Goal: Task Accomplishment & Management: Manage account settings

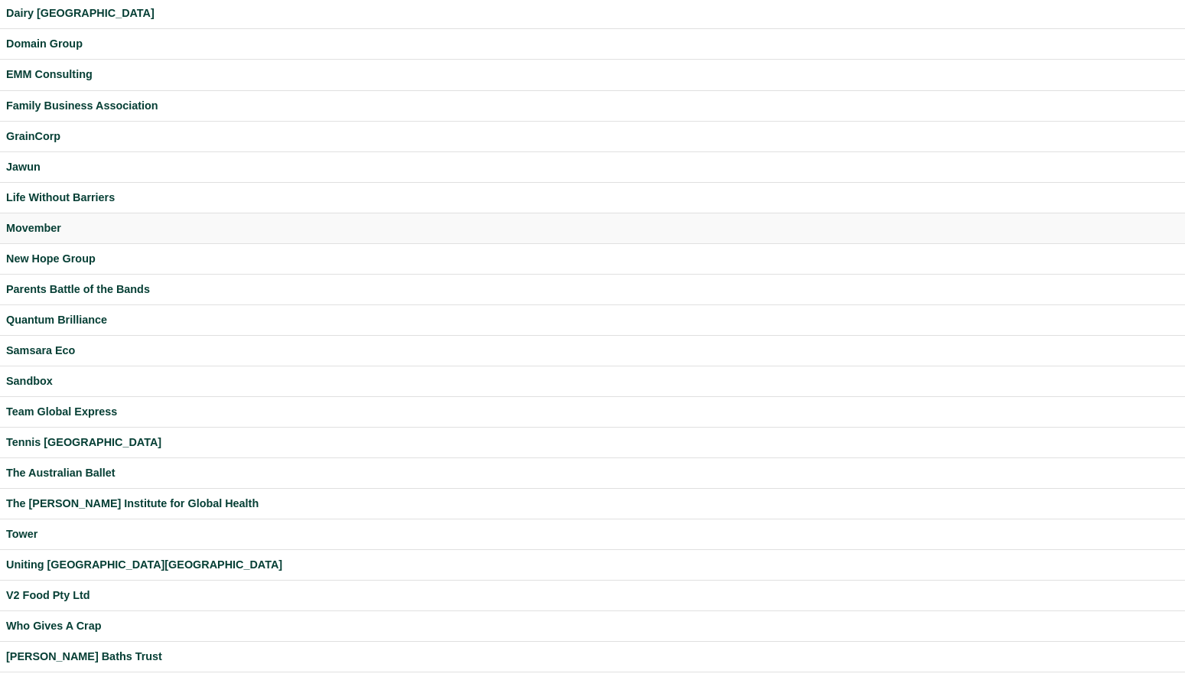
scroll to position [237, 0]
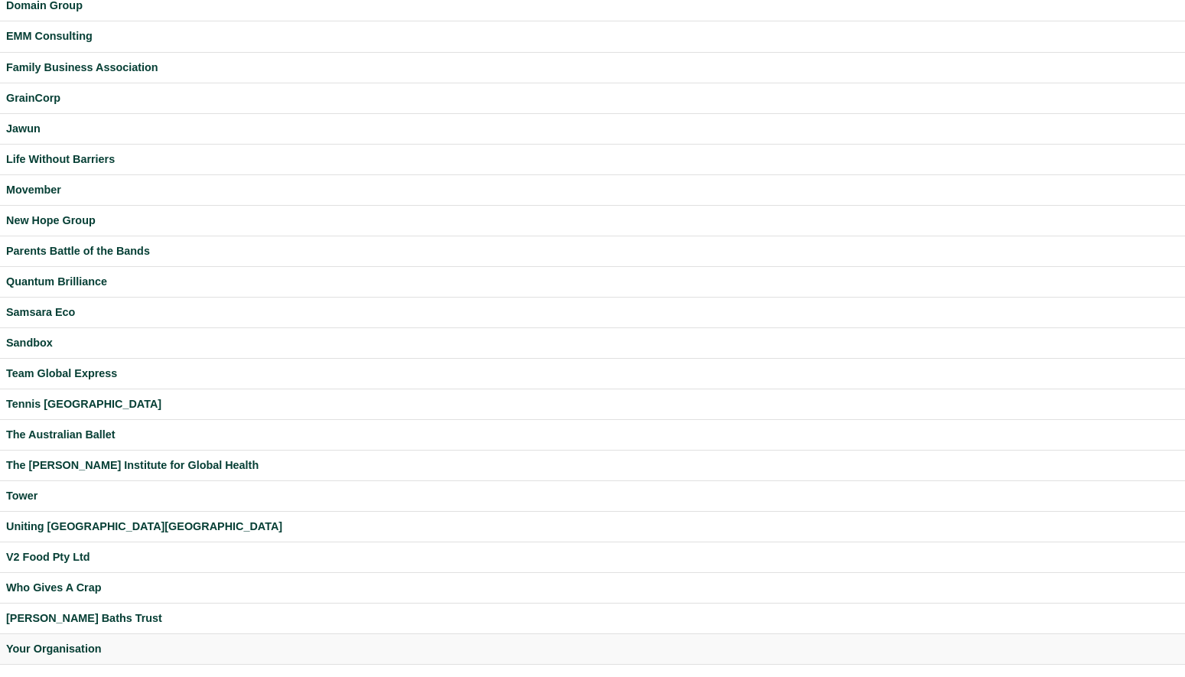
click at [53, 650] on div "Your Organisation" at bounding box center [592, 649] width 1173 height 18
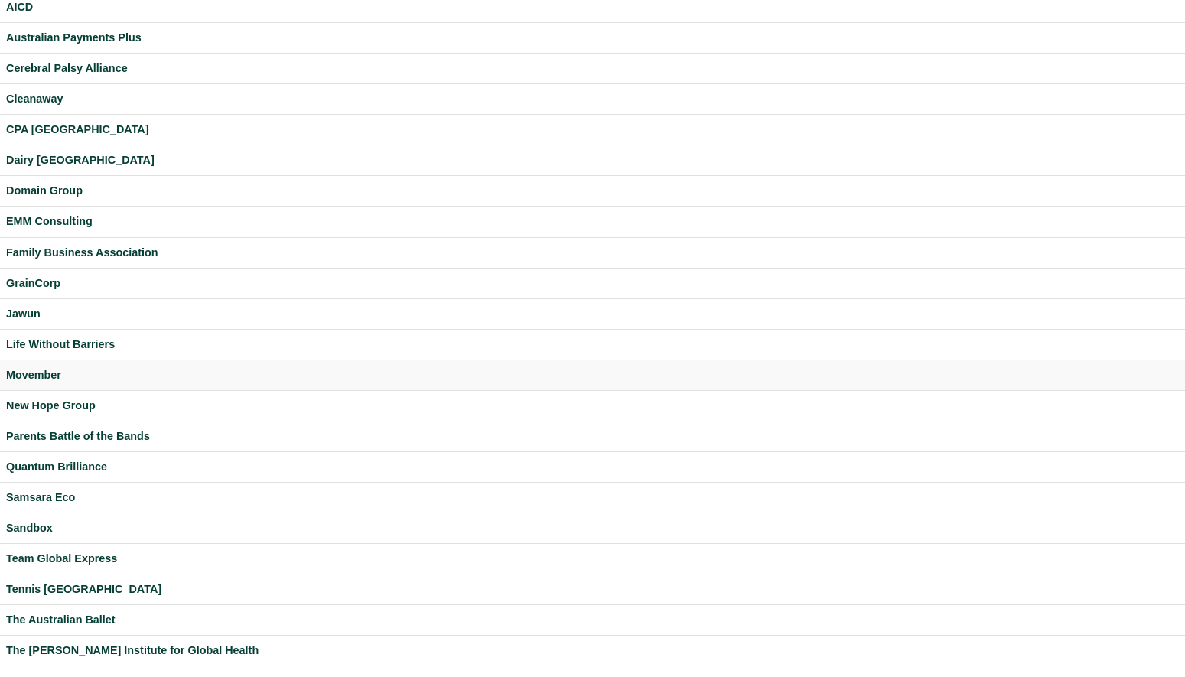
scroll to position [57, 0]
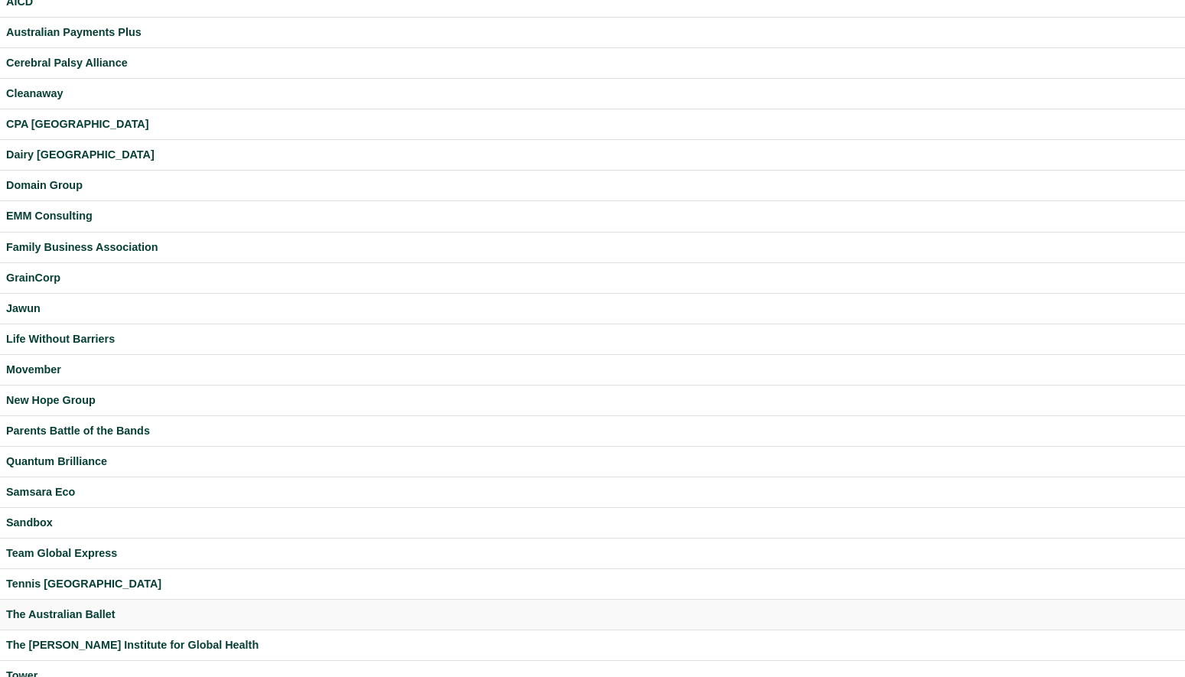
click at [70, 611] on div "The Australian Ballet" at bounding box center [592, 615] width 1173 height 18
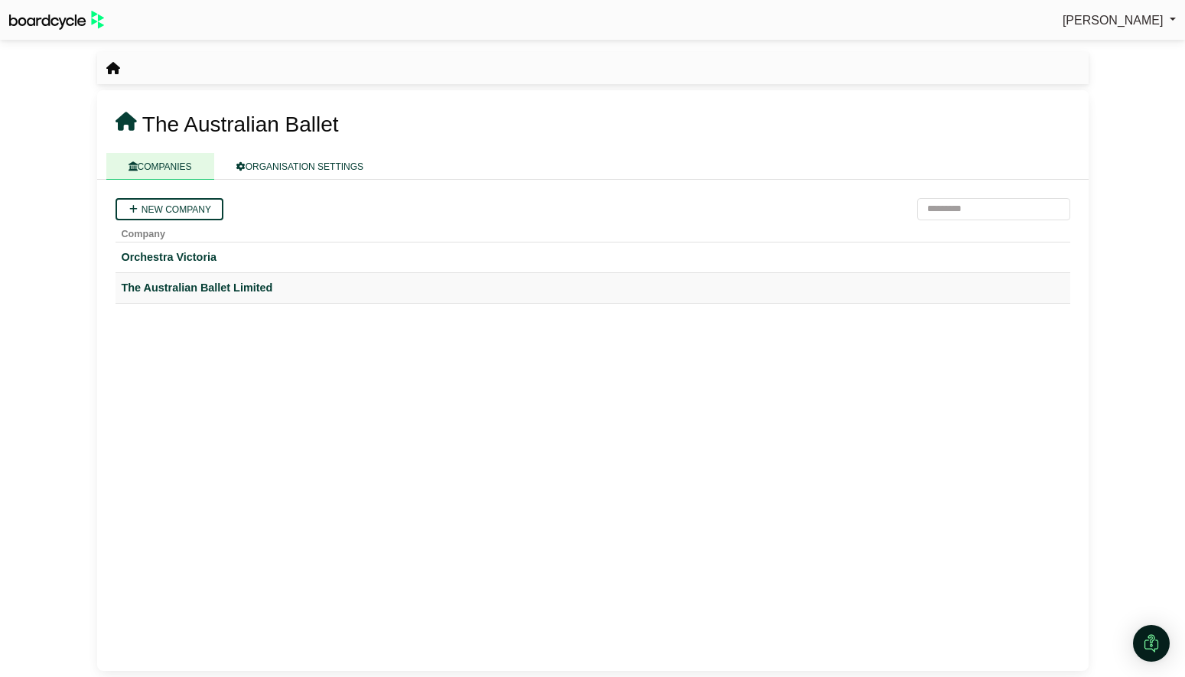
click at [211, 292] on div "The Australian Ballet Limited" at bounding box center [593, 288] width 942 height 18
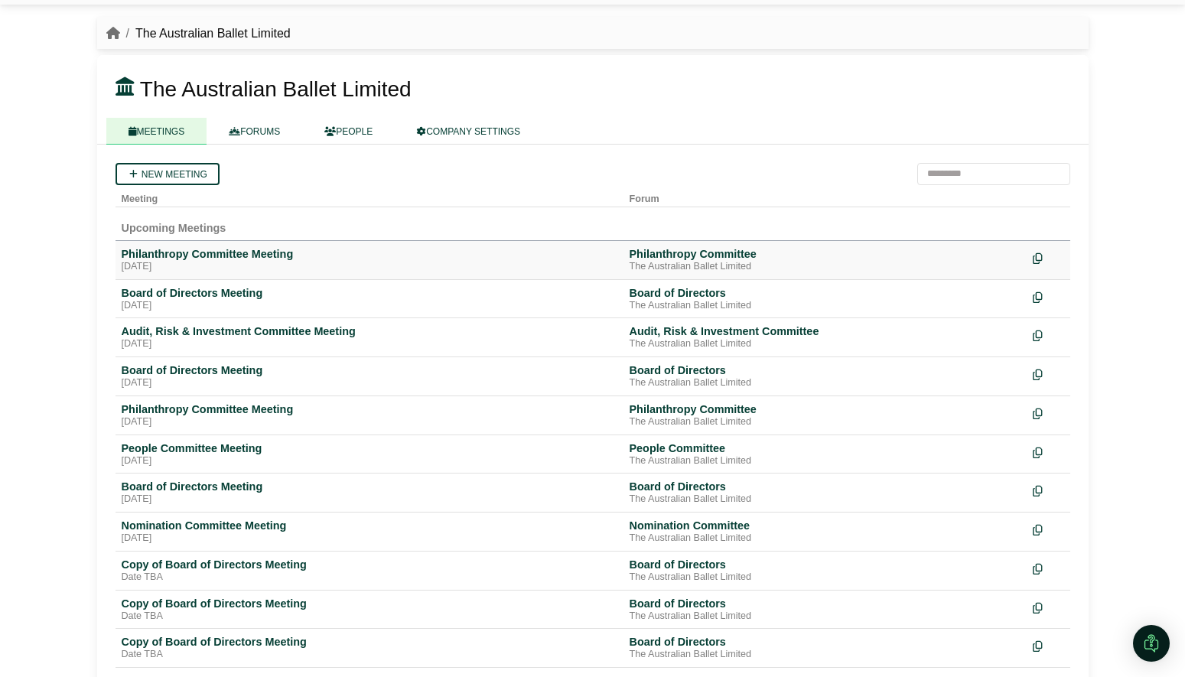
scroll to position [38, 0]
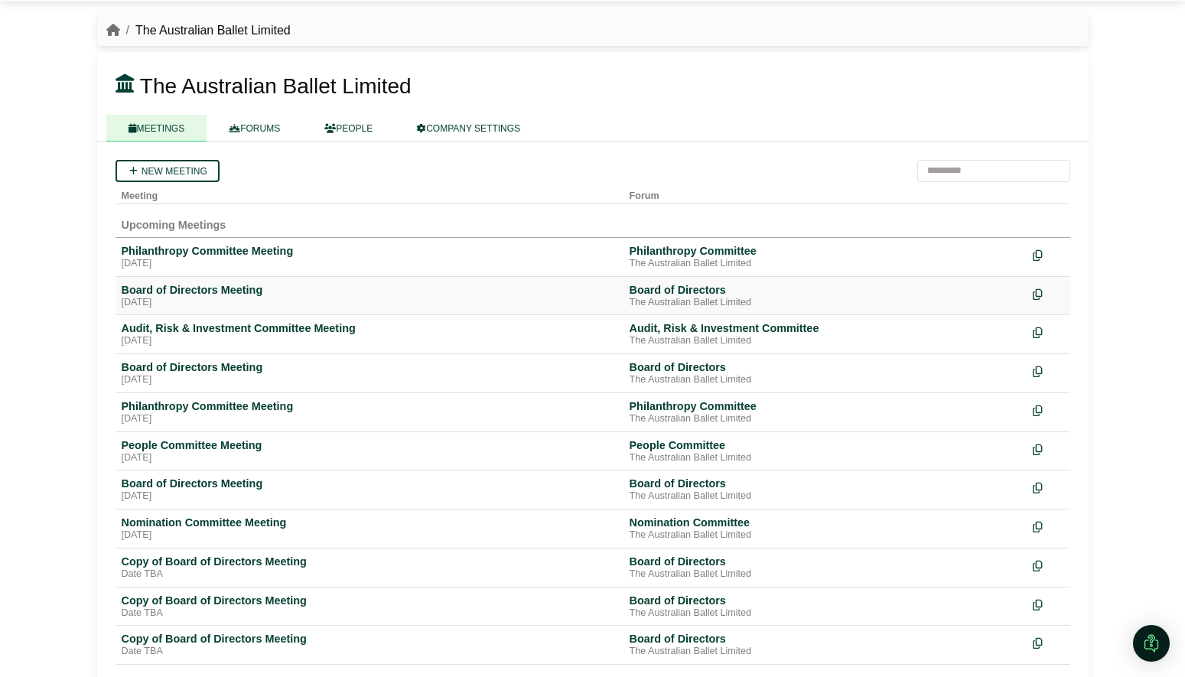
click at [237, 292] on div "Board of Directors Meeting" at bounding box center [370, 290] width 496 height 14
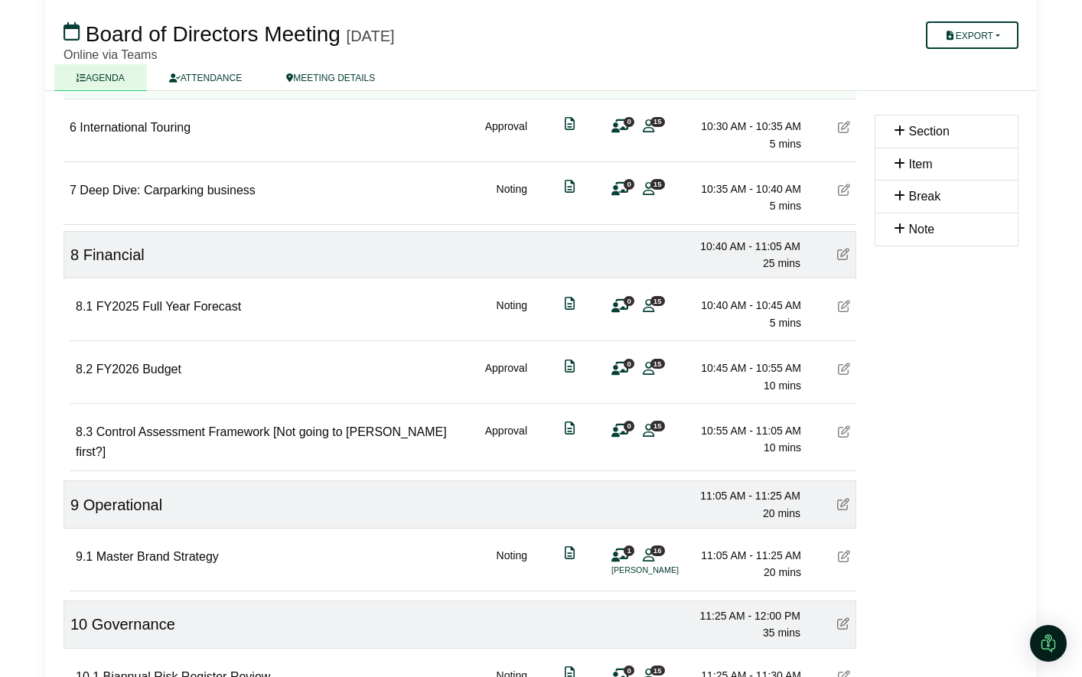
scroll to position [1001, 0]
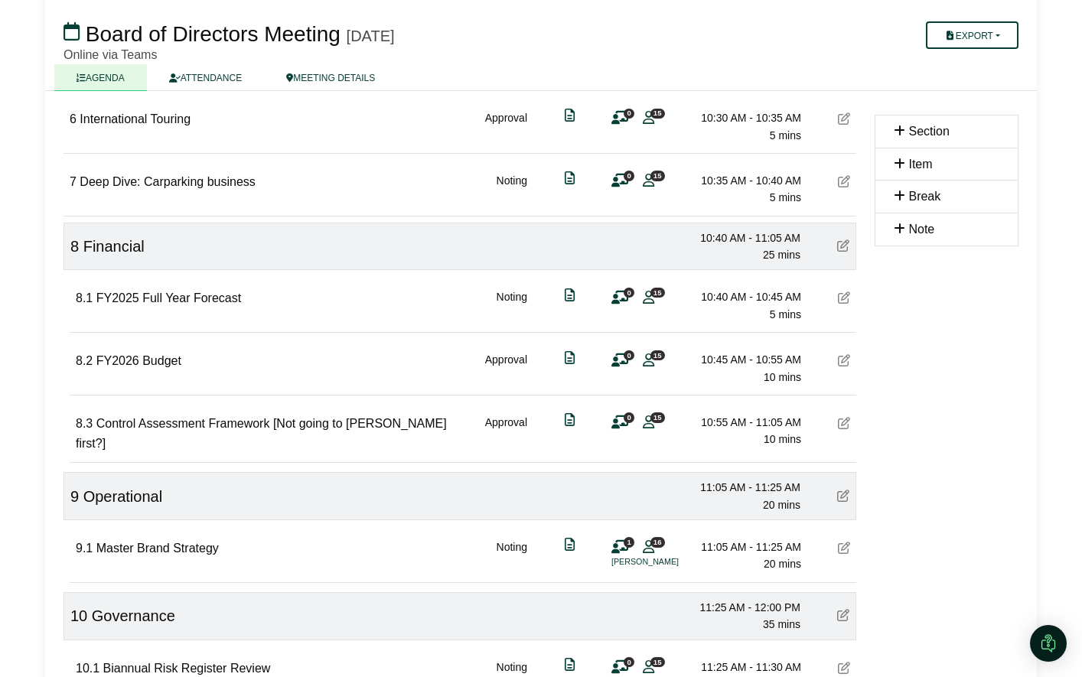
click at [844, 363] on icon at bounding box center [844, 360] width 12 height 12
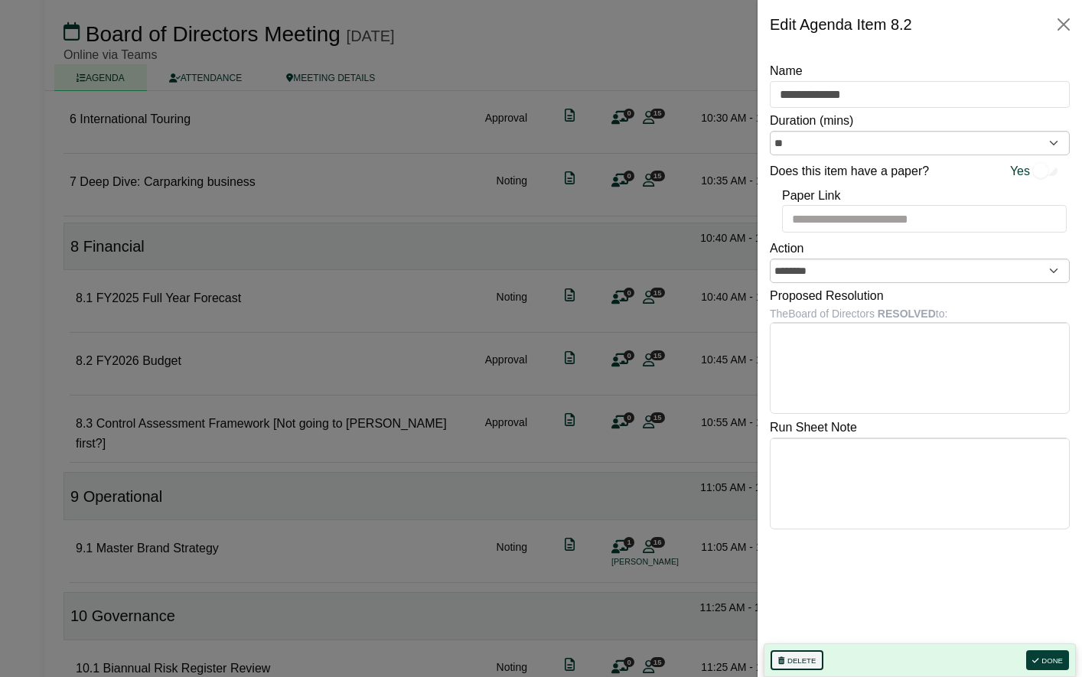
click at [791, 660] on button "Delete" at bounding box center [796, 660] width 53 height 20
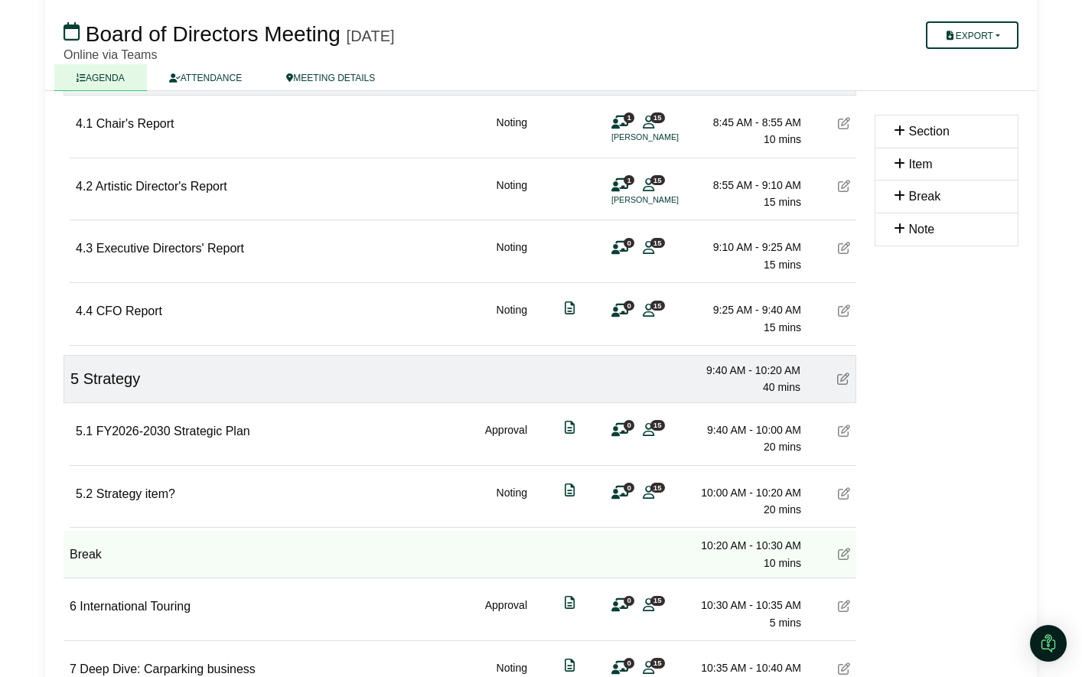
scroll to position [526, 0]
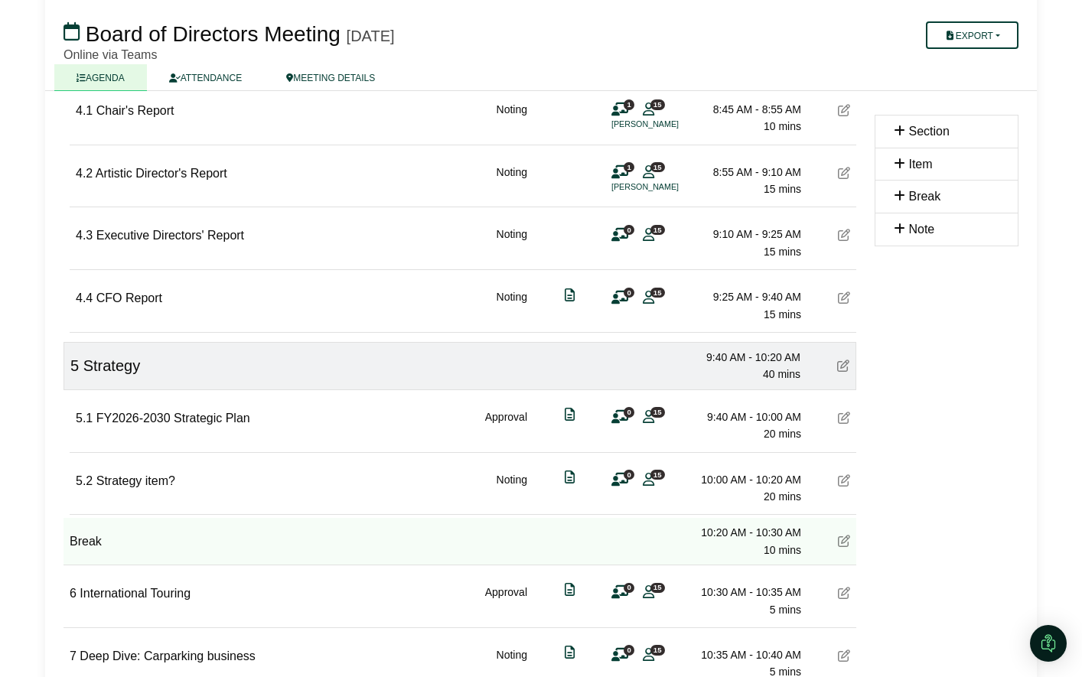
click at [842, 418] on icon at bounding box center [844, 418] width 12 height 12
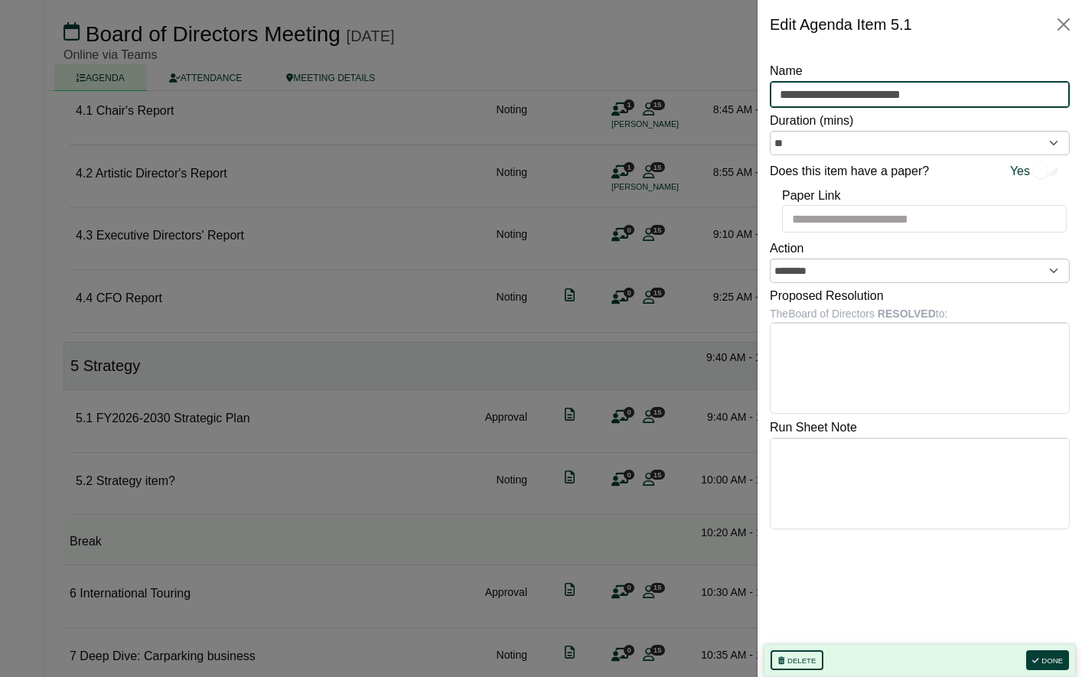
drag, startPoint x: 947, startPoint y: 96, endPoint x: 710, endPoint y: 89, distance: 237.2
type input "**********"
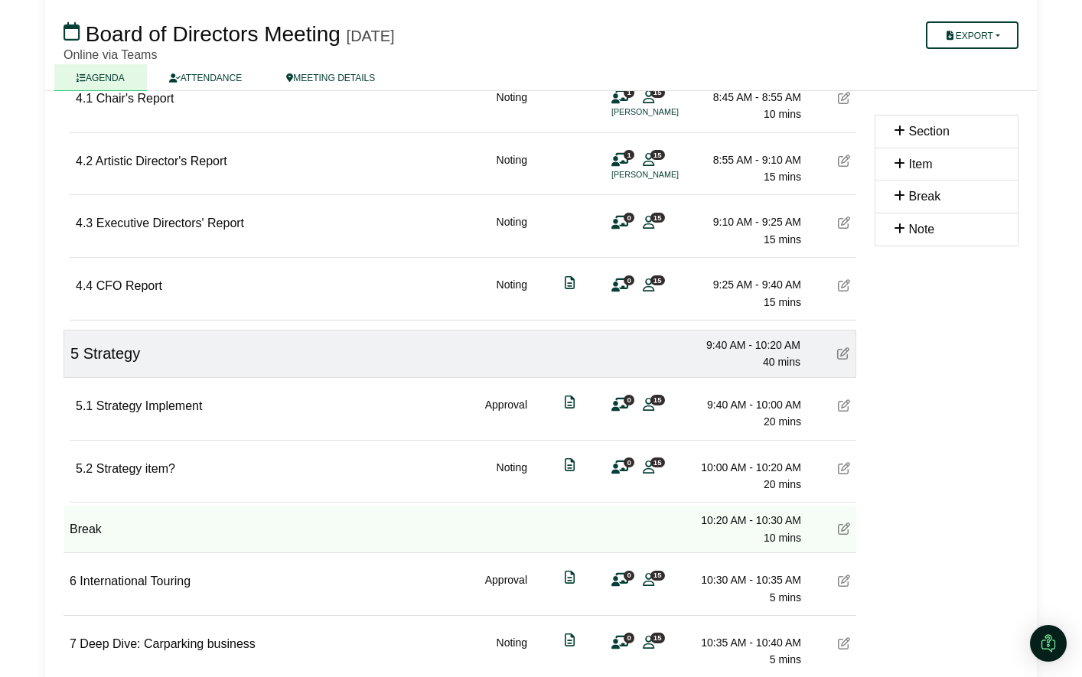
scroll to position [577, 0]
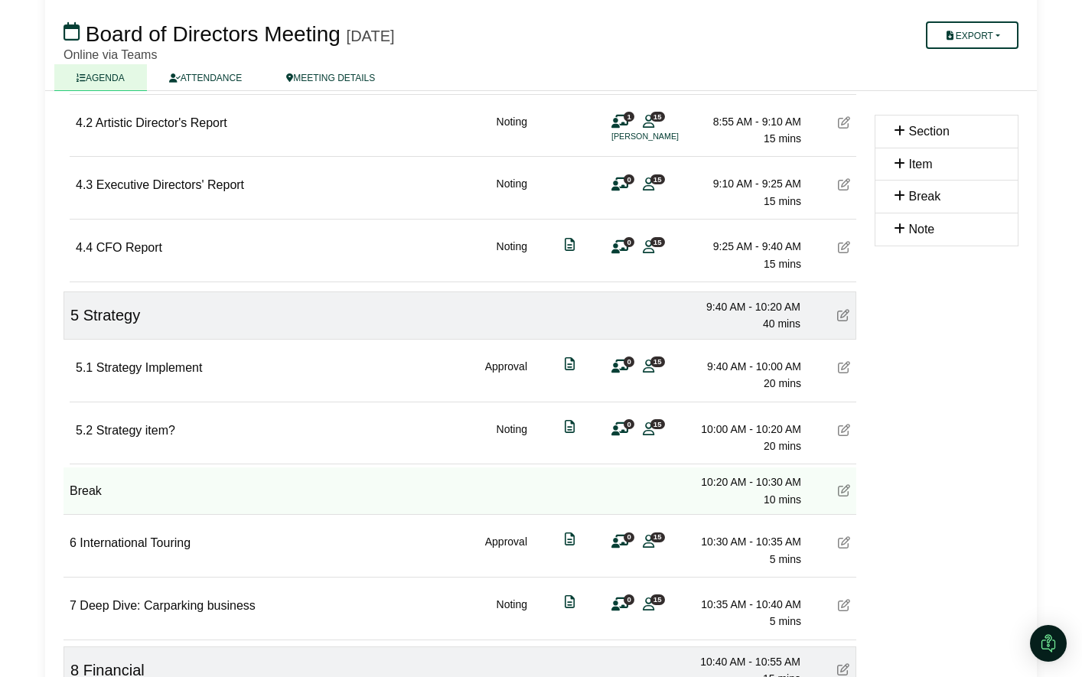
click at [835, 432] on div "5.2 Strategy item? Noting 0 15 10:00 AM - 10:20 AM 20 mins" at bounding box center [463, 431] width 786 height 59
click at [847, 428] on icon at bounding box center [844, 430] width 12 height 12
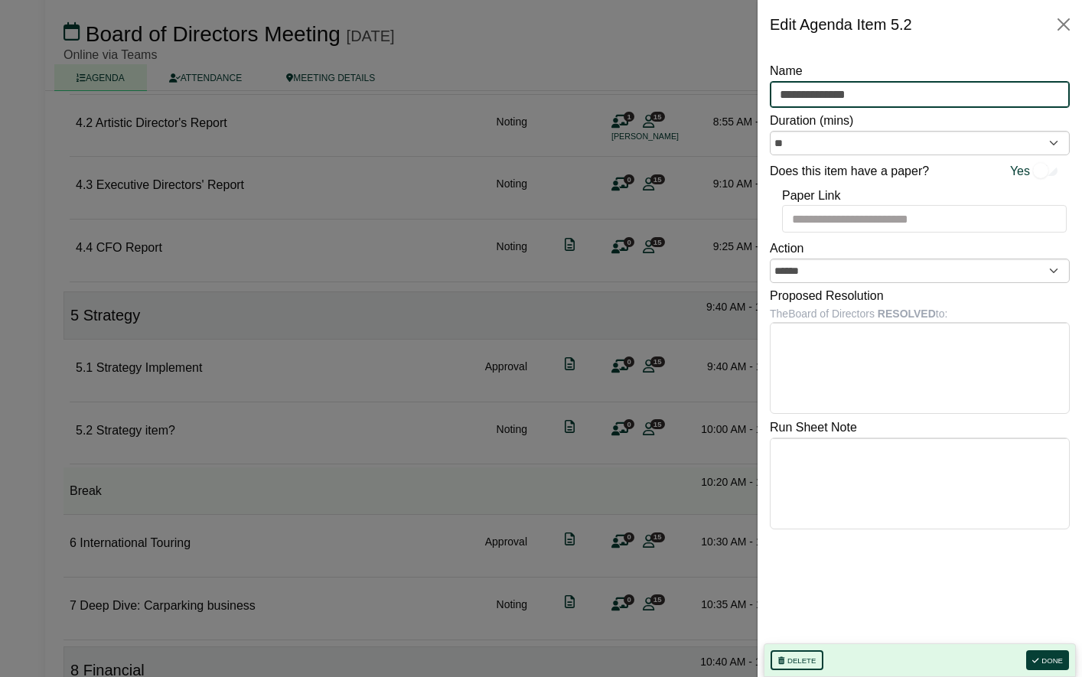
drag, startPoint x: 935, startPoint y: 97, endPoint x: 765, endPoint y: 83, distance: 170.4
click at [765, 83] on div "**********" at bounding box center [919, 363] width 324 height 628
click at [860, 97] on input "**********" at bounding box center [920, 95] width 300 height 28
type input "**********"
click at [1053, 662] on button "Done" at bounding box center [1047, 660] width 43 height 20
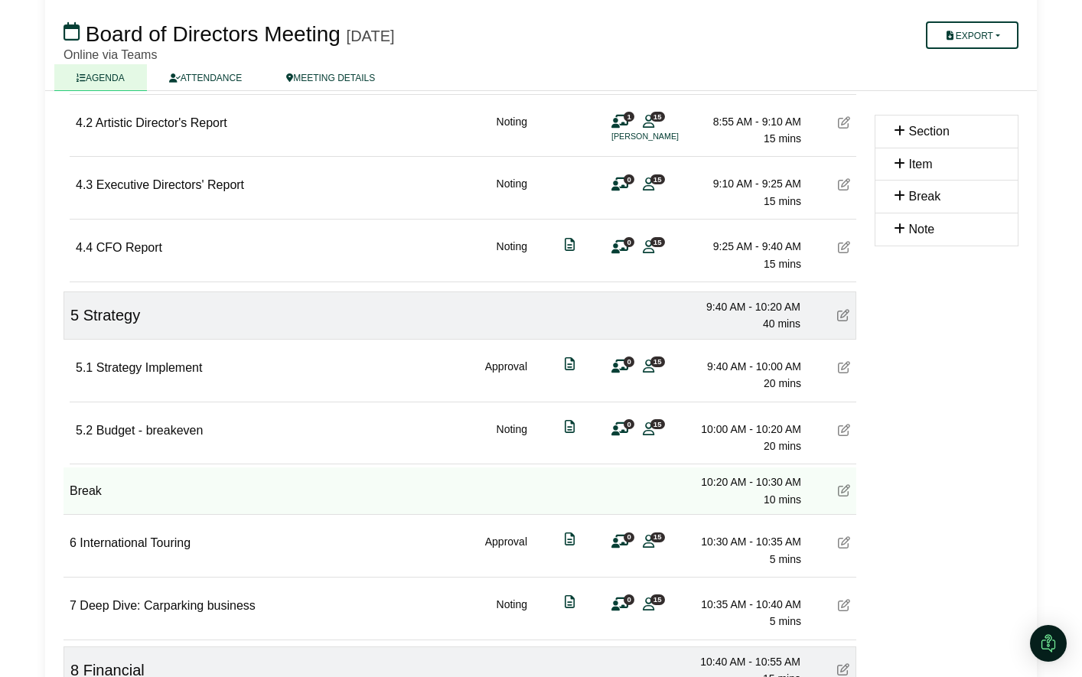
click at [841, 371] on icon at bounding box center [844, 367] width 12 height 12
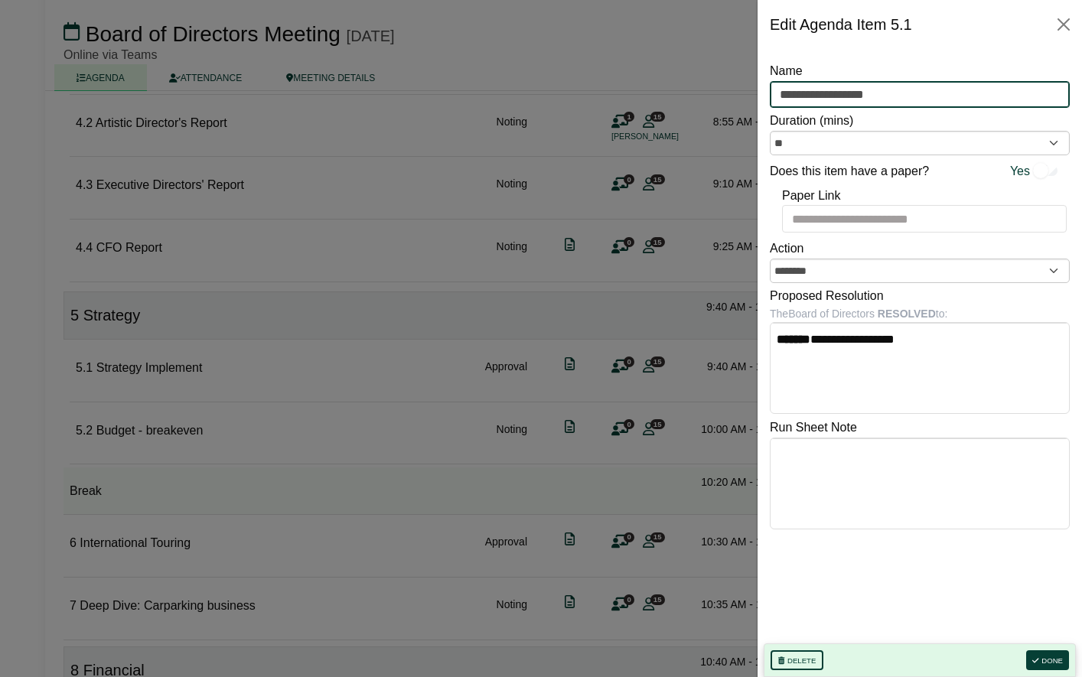
drag, startPoint x: 916, startPoint y: 89, endPoint x: 745, endPoint y: 87, distance: 170.6
type input "**********"
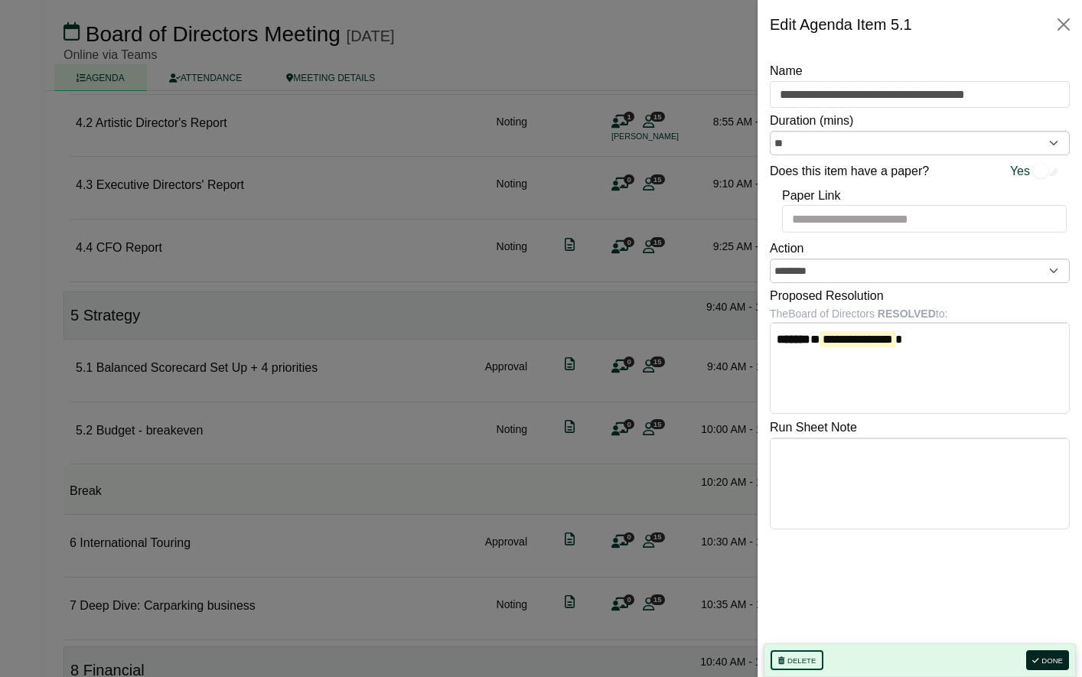
click at [1047, 659] on button "Done" at bounding box center [1047, 660] width 43 height 20
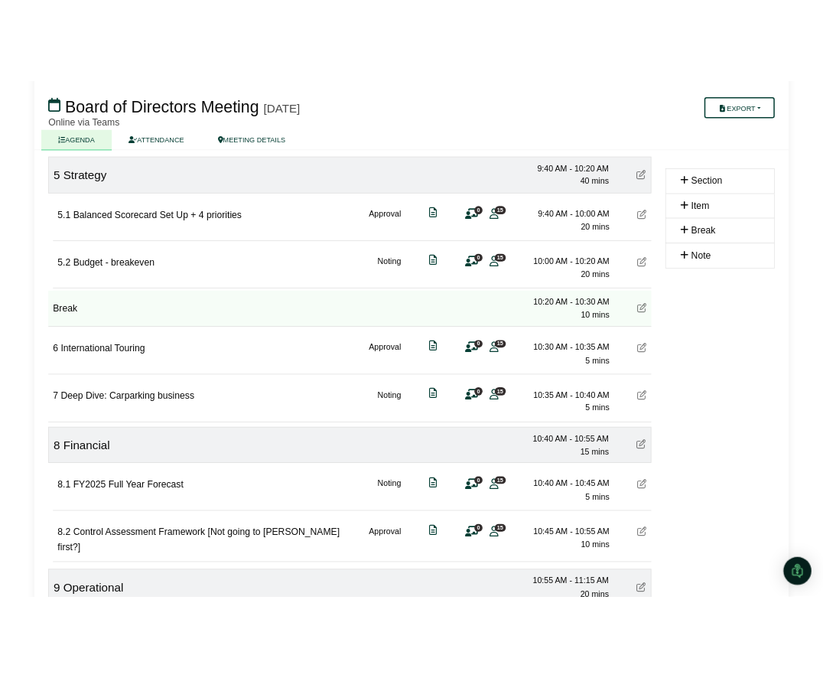
scroll to position [775, 0]
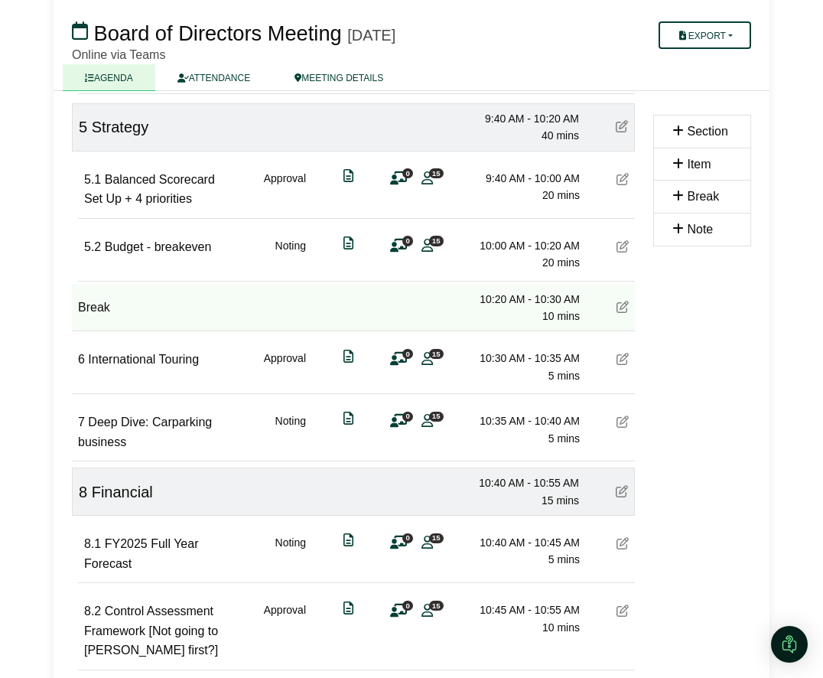
click at [623, 359] on icon at bounding box center [623, 359] width 12 height 12
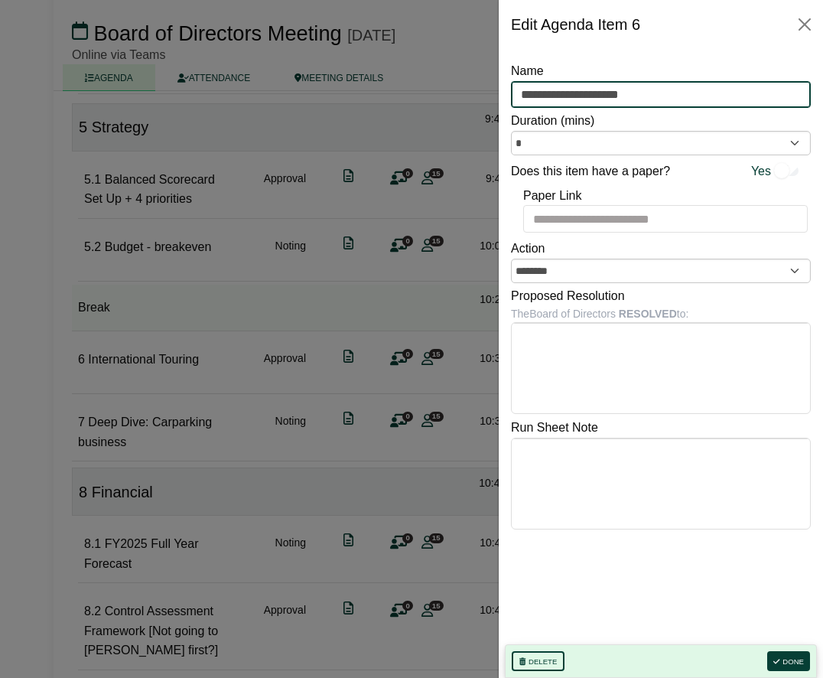
click at [659, 93] on input "**********" at bounding box center [661, 95] width 300 height 28
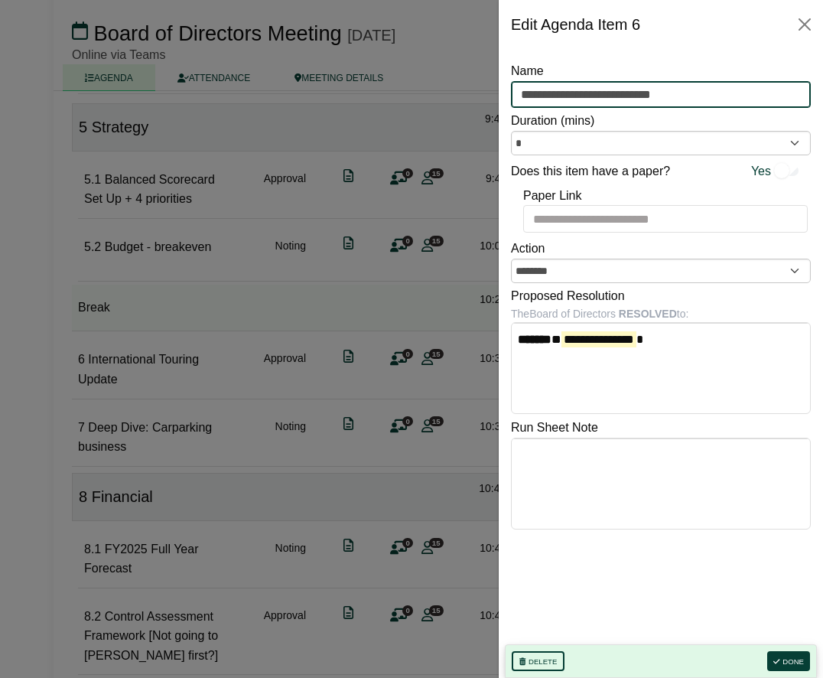
type input "**********"
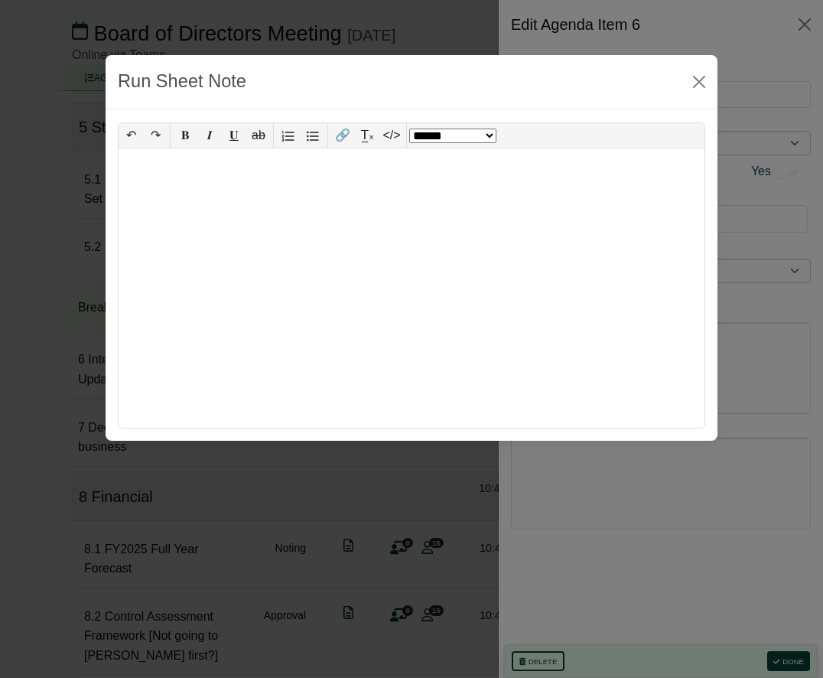
select select "*"
click at [700, 86] on button "Close" at bounding box center [699, 82] width 24 height 24
select select "******"
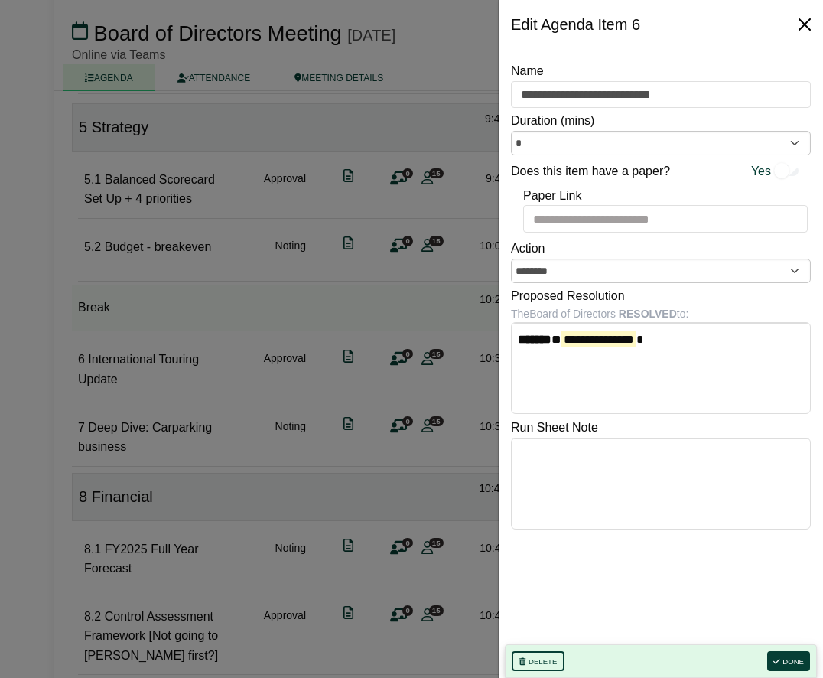
click at [808, 18] on button "Close" at bounding box center [804, 24] width 24 height 24
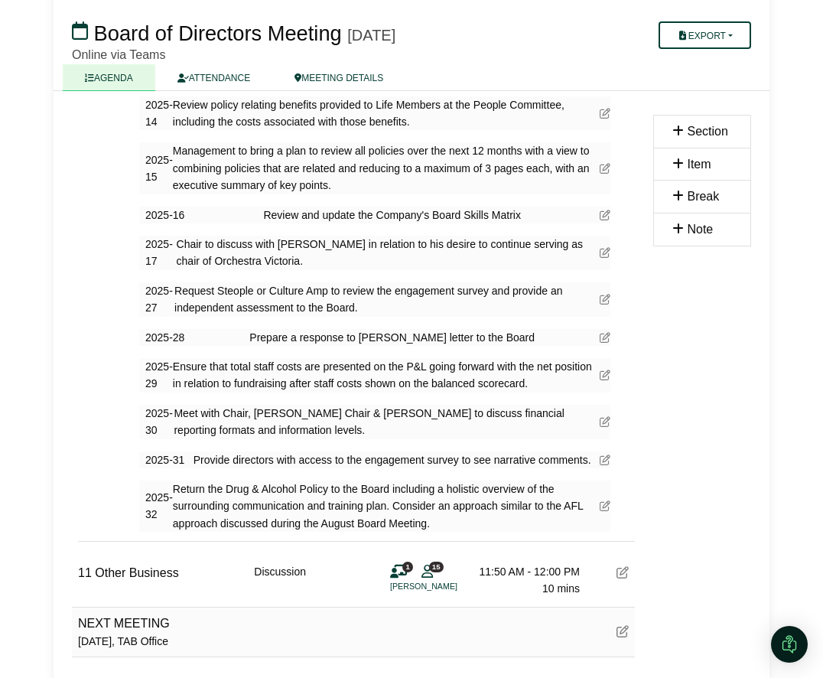
scroll to position [2208, 0]
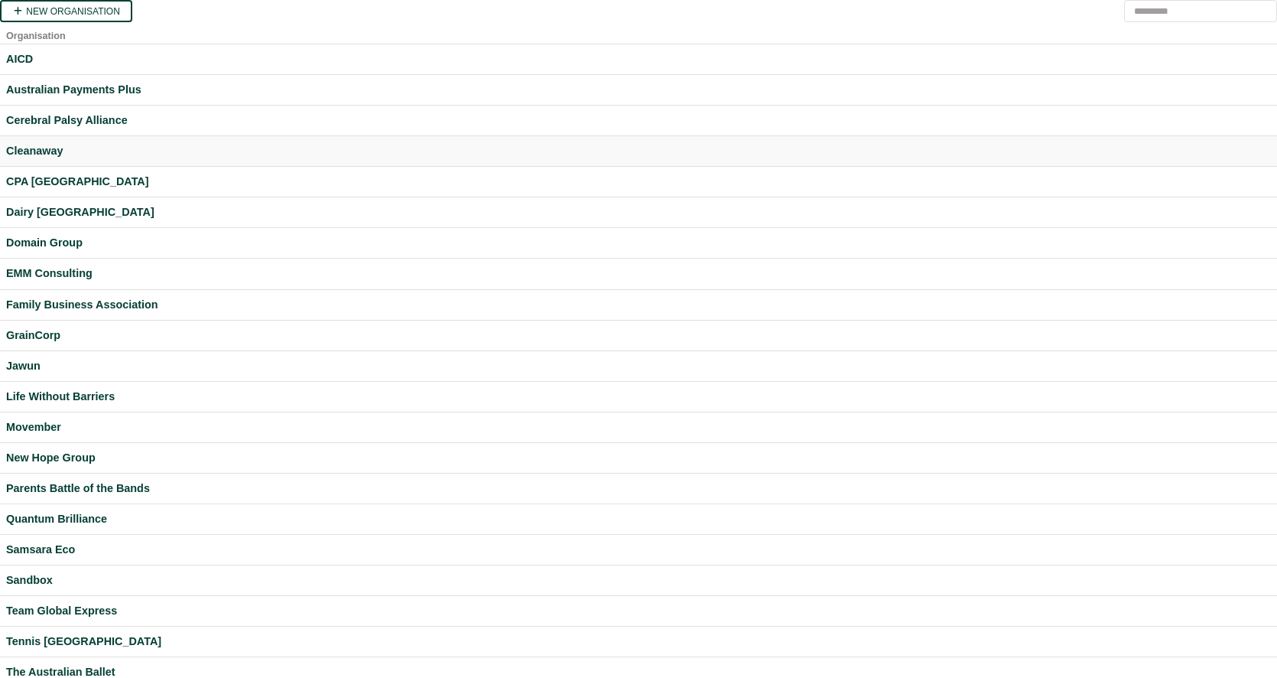
click at [41, 150] on div "Cleanaway" at bounding box center [638, 151] width 1265 height 18
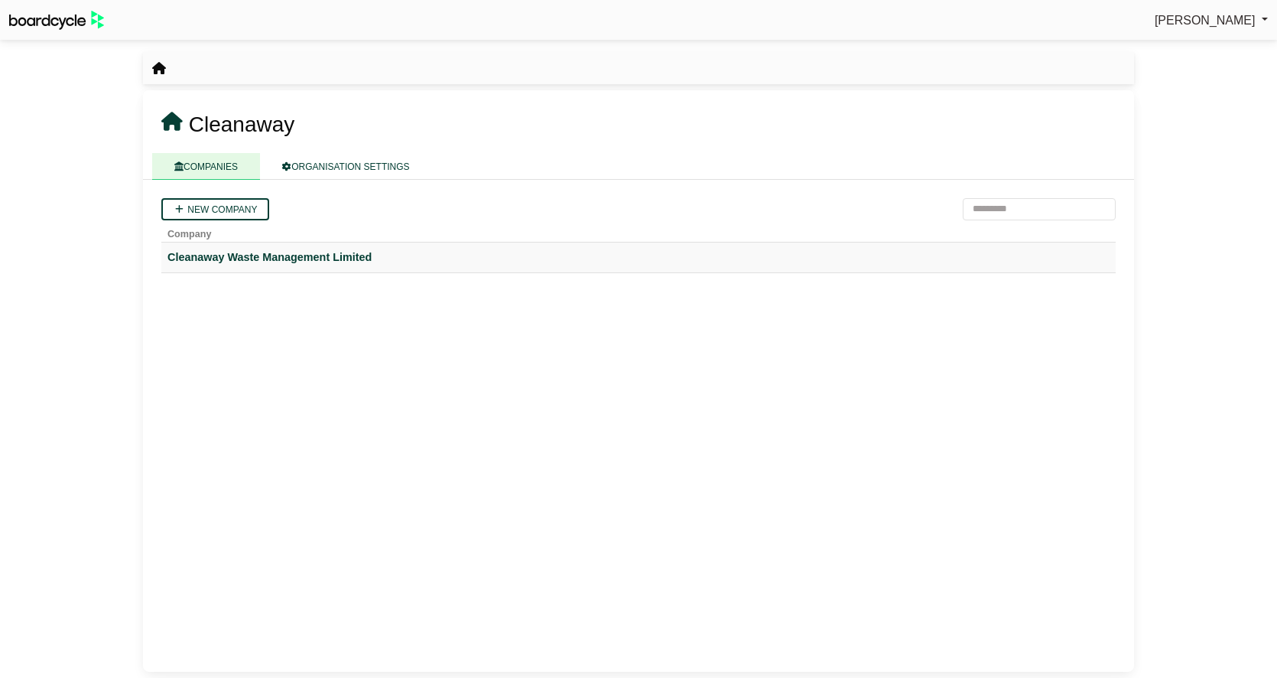
click at [239, 256] on div "Cleanaway Waste Management Limited" at bounding box center [639, 258] width 942 height 18
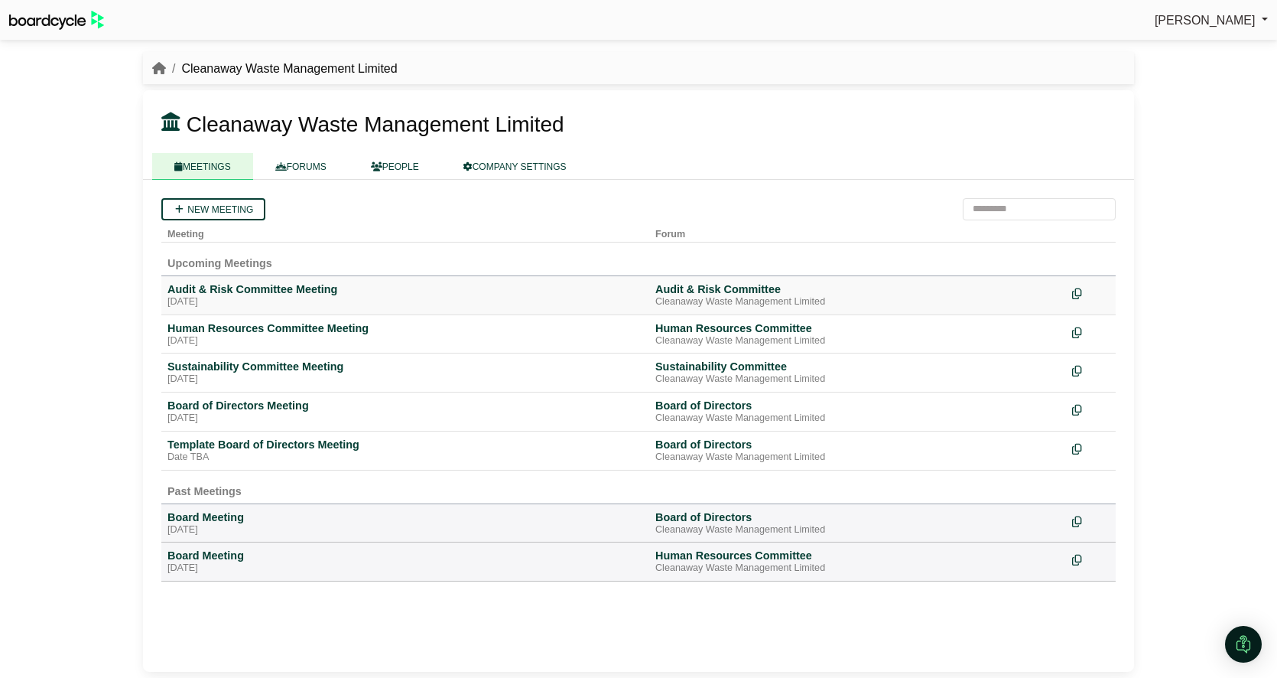
click at [242, 297] on div "[DATE]" at bounding box center [406, 302] width 476 height 12
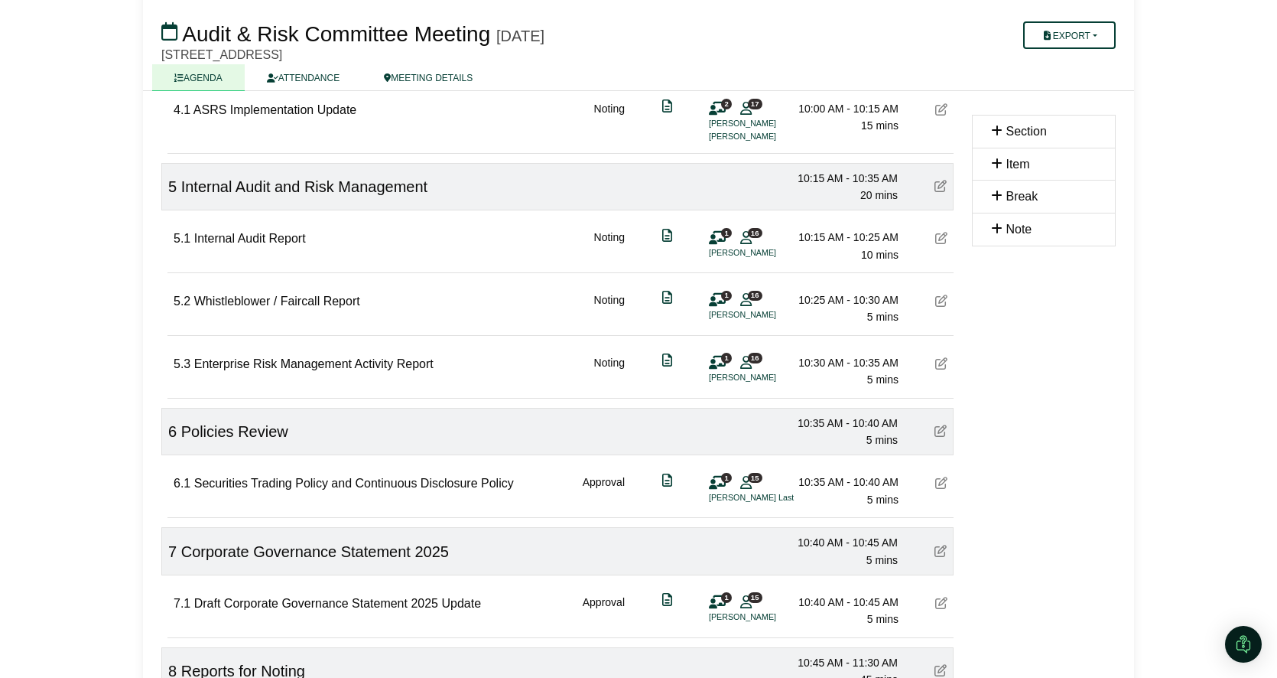
scroll to position [921, 0]
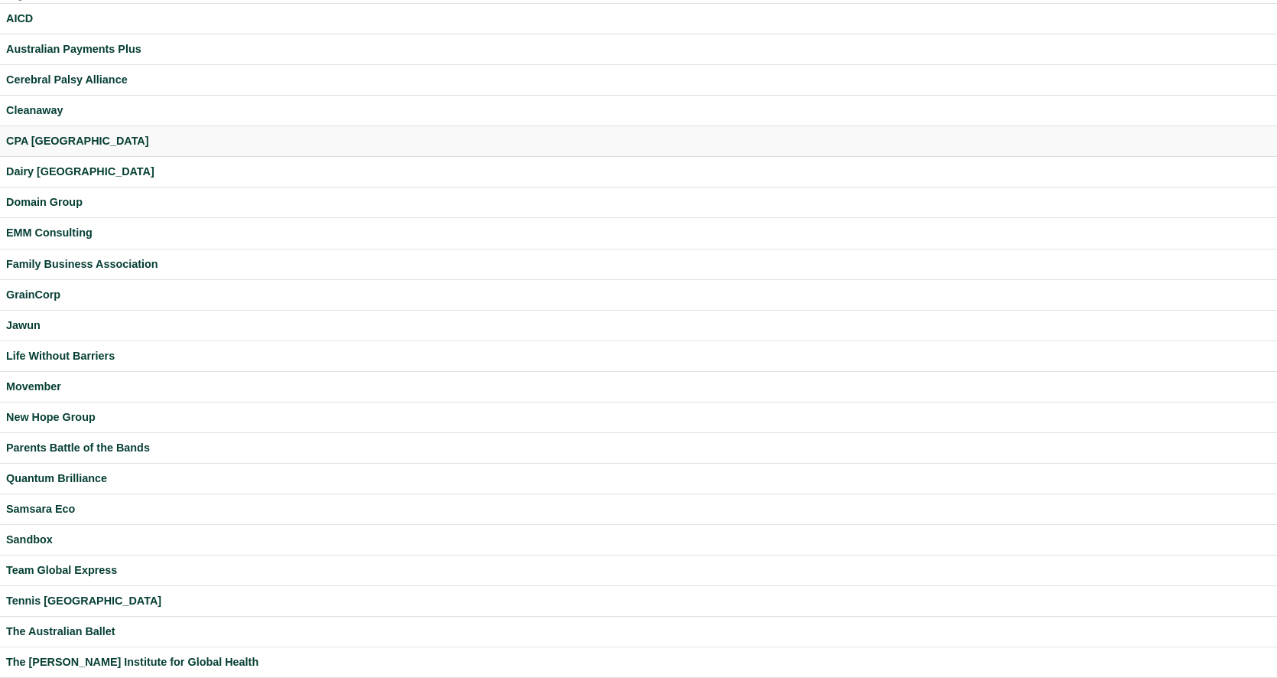
scroll to position [40, 0]
click at [44, 298] on div "GrainCorp" at bounding box center [638, 296] width 1265 height 18
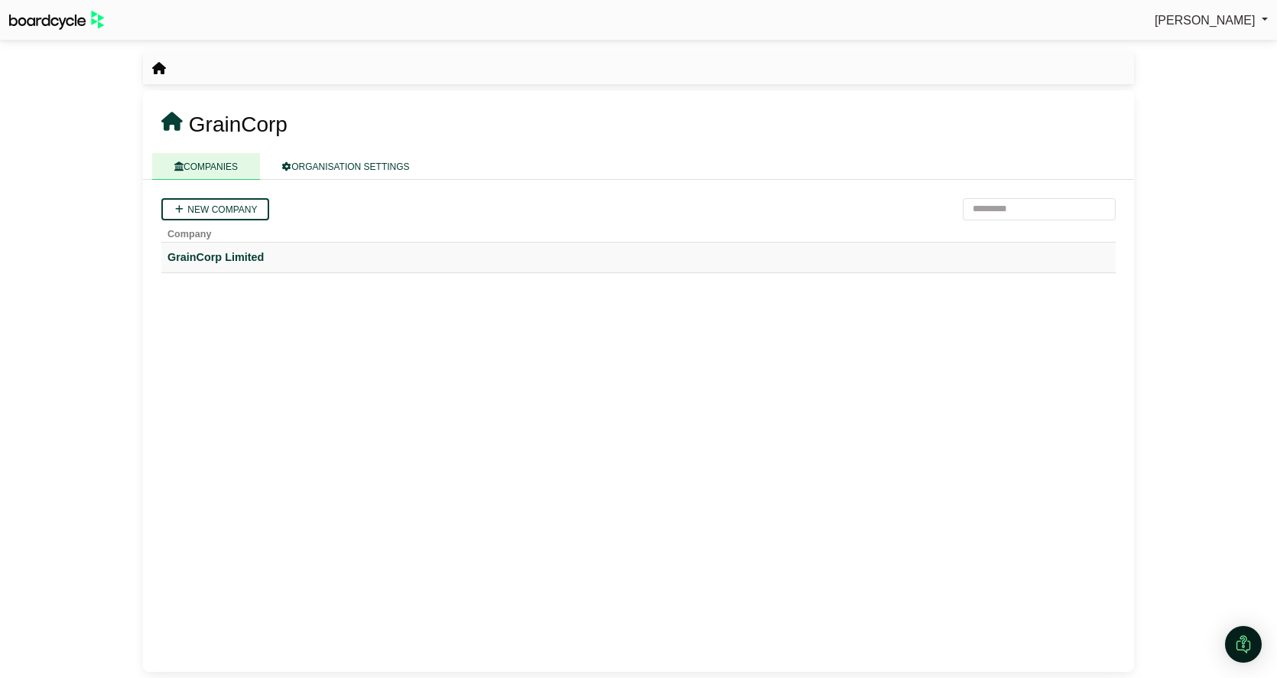
click at [203, 255] on div "GrainCorp Limited" at bounding box center [639, 258] width 942 height 18
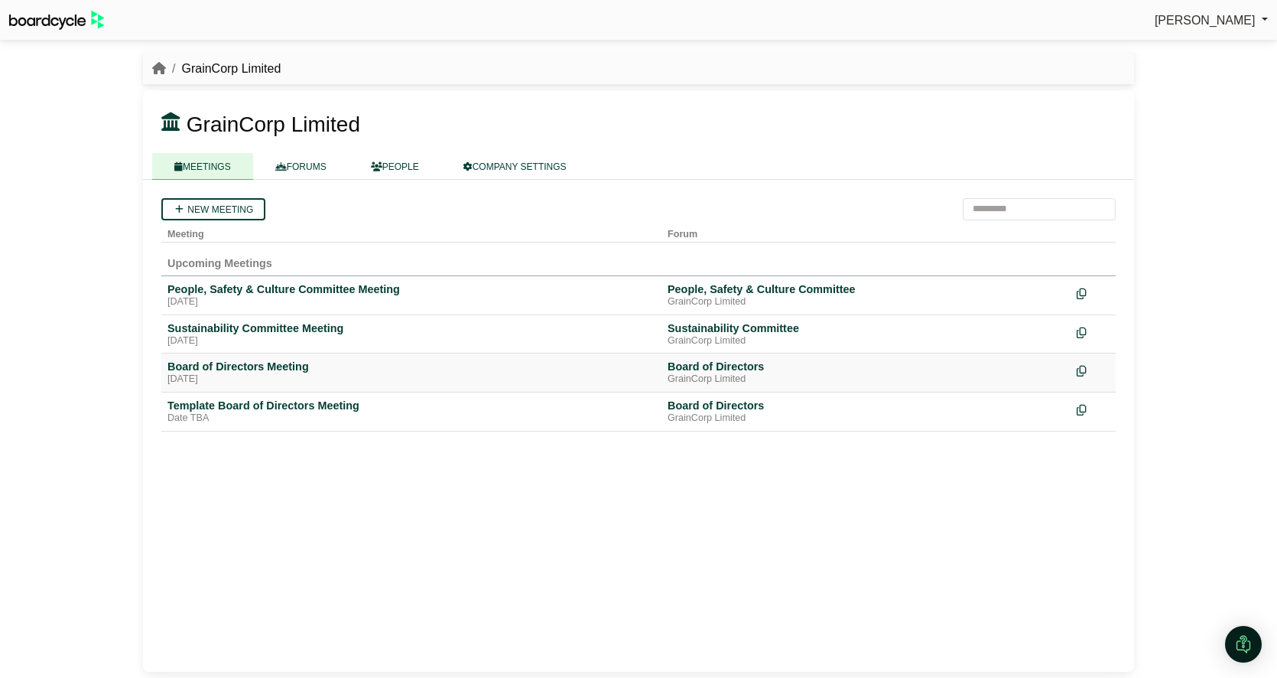
click at [242, 372] on div "Board of Directors Meeting" at bounding box center [412, 367] width 488 height 14
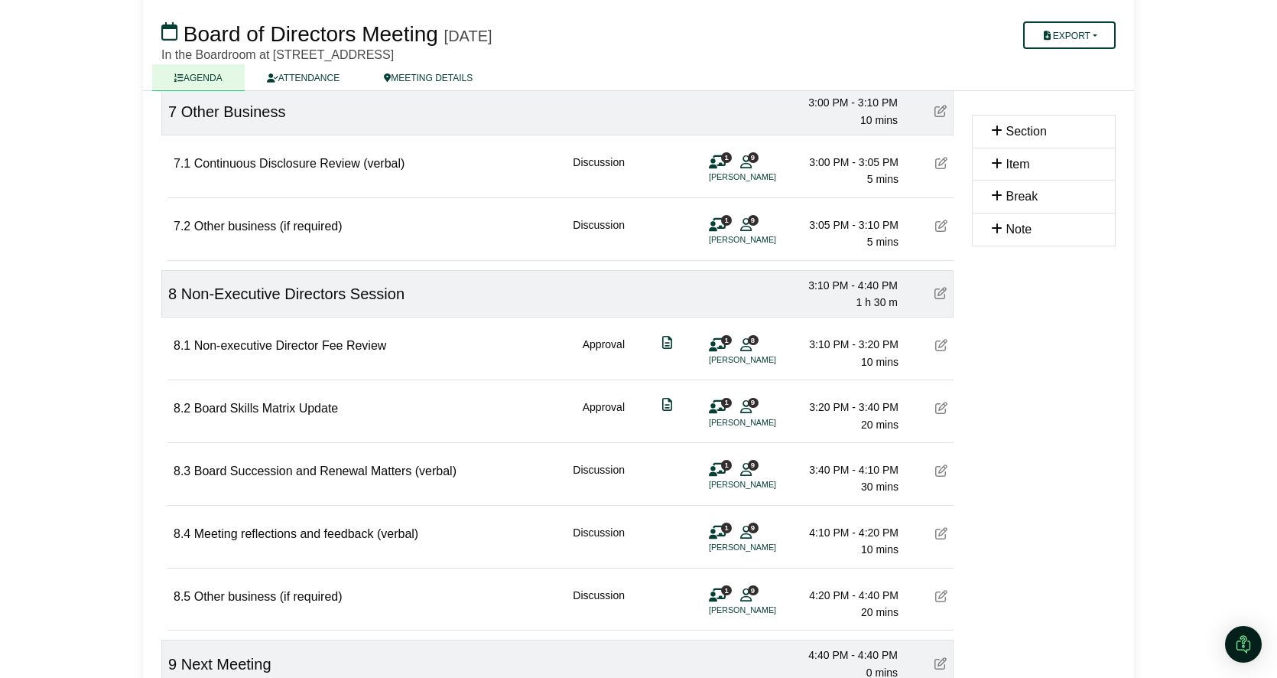
scroll to position [1603, 0]
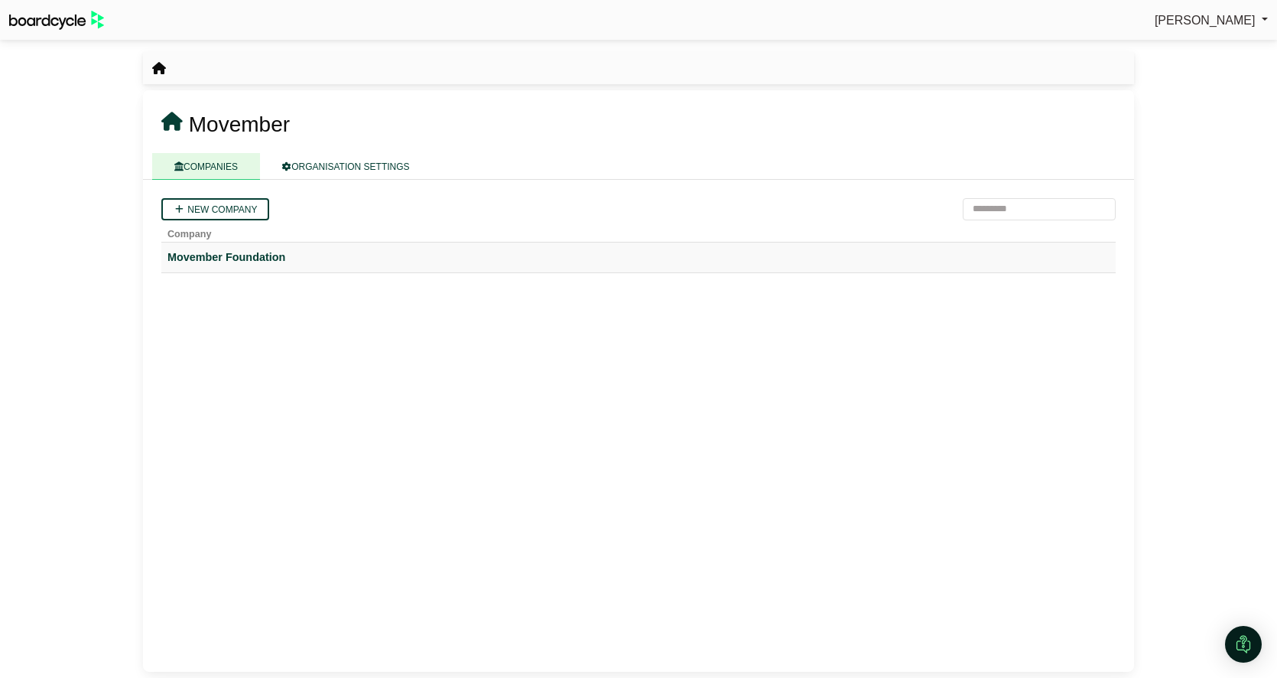
click at [229, 258] on div "Movember Foundation" at bounding box center [639, 258] width 942 height 18
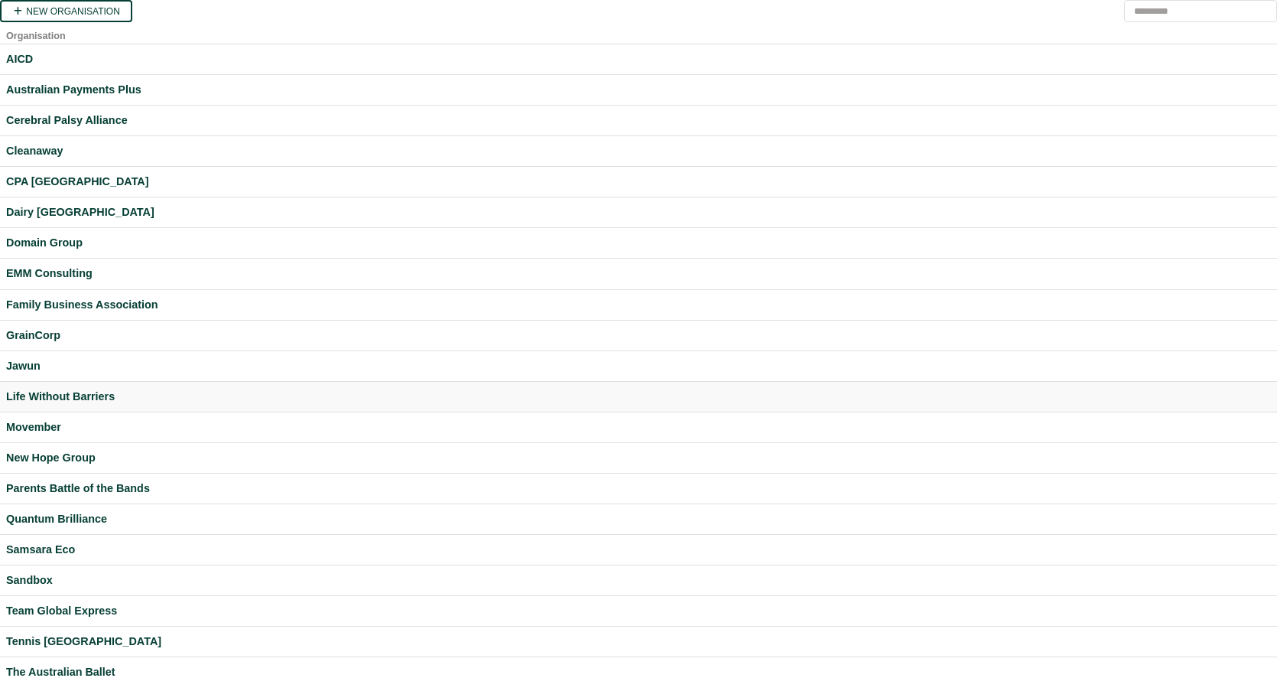
scroll to position [236, 0]
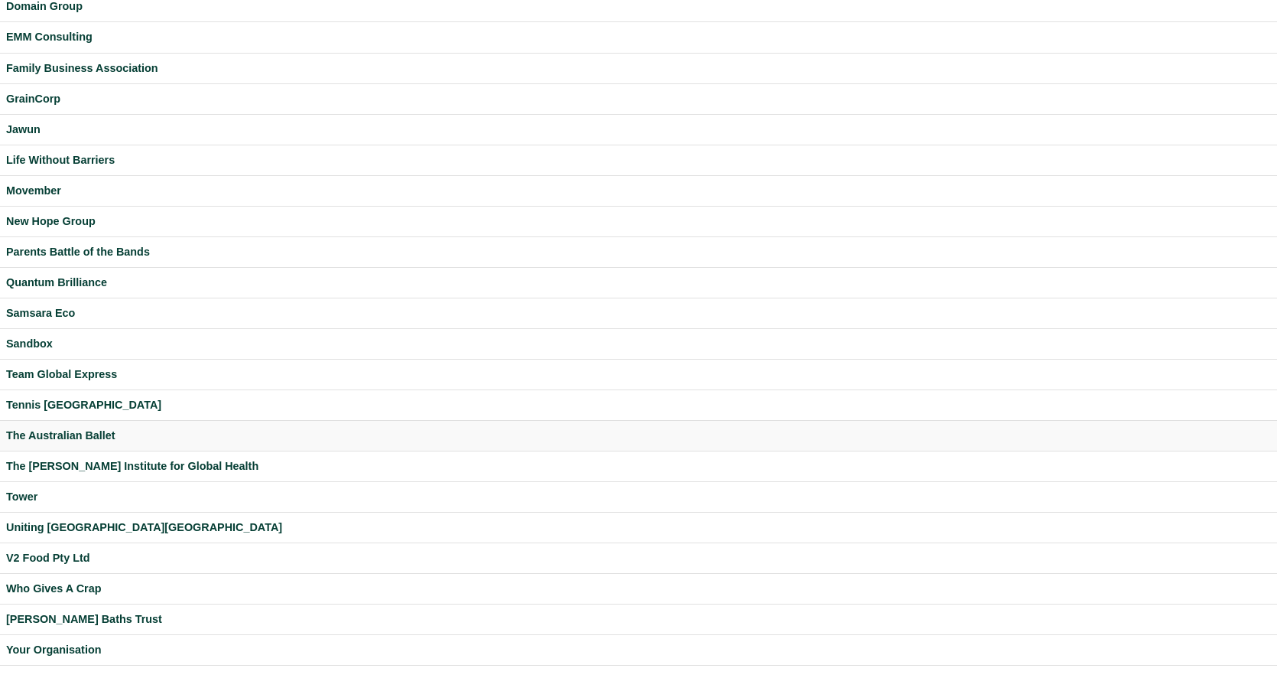
click at [73, 435] on div "The Australian Ballet" at bounding box center [638, 436] width 1265 height 18
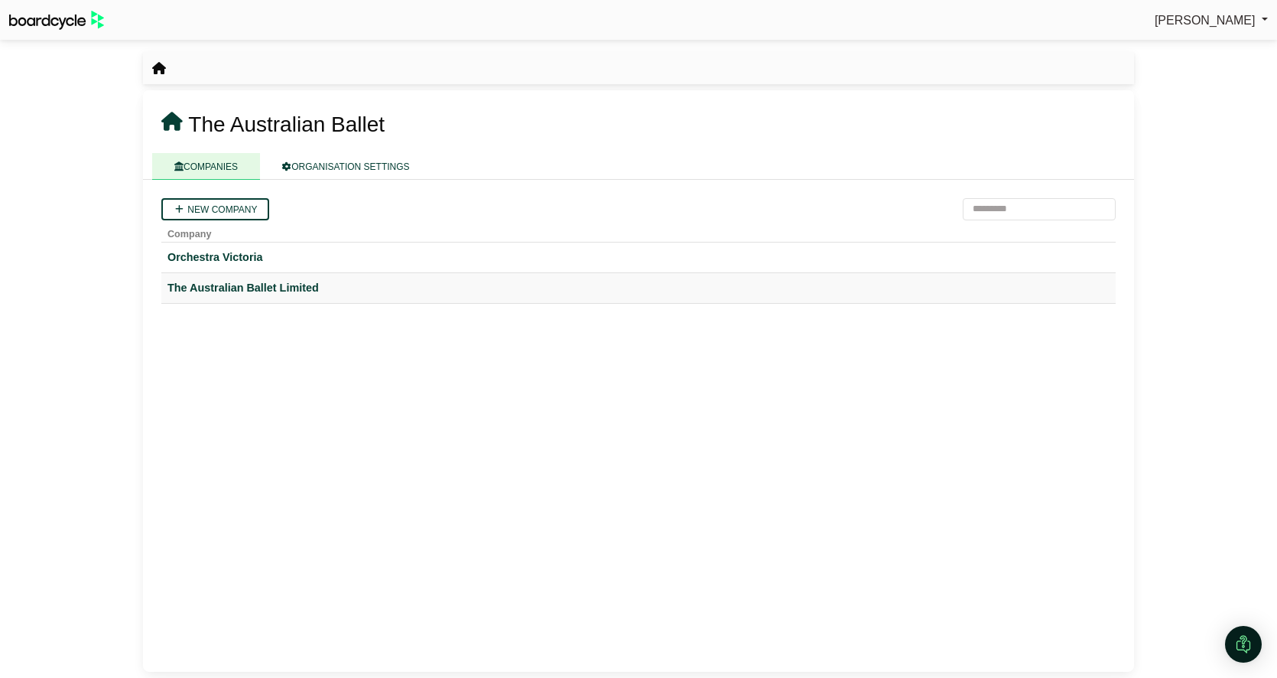
click at [231, 282] on div "The Australian Ballet Limited" at bounding box center [639, 288] width 942 height 18
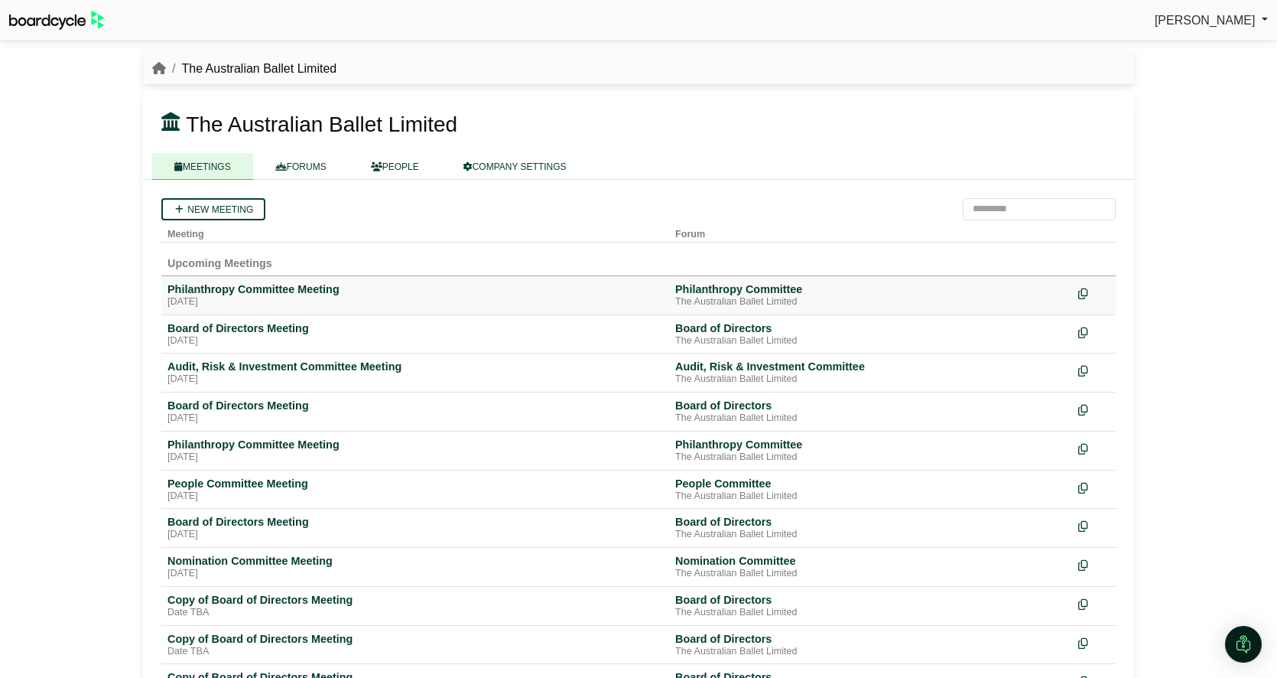
click at [237, 297] on div "[DATE]" at bounding box center [416, 302] width 496 height 12
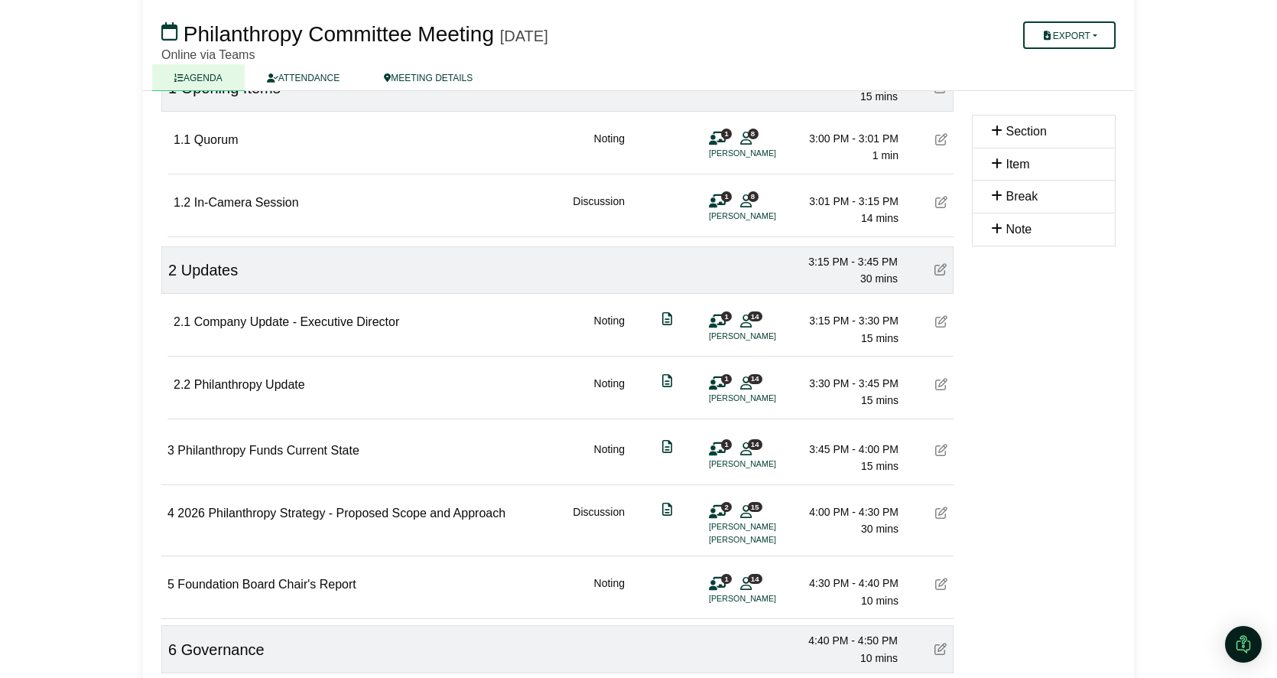
scroll to position [197, 0]
